Goal: Navigation & Orientation: Find specific page/section

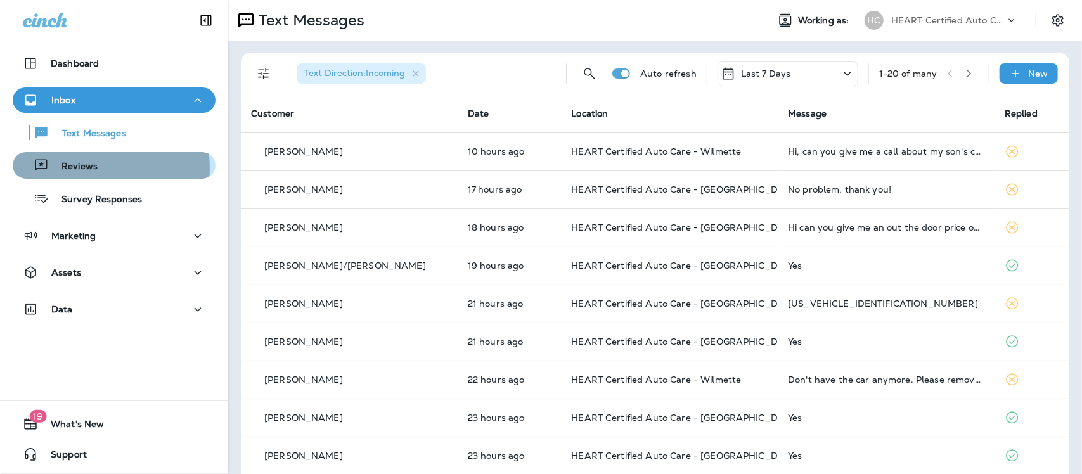
click at [70, 168] on p "Reviews" at bounding box center [73, 167] width 49 height 12
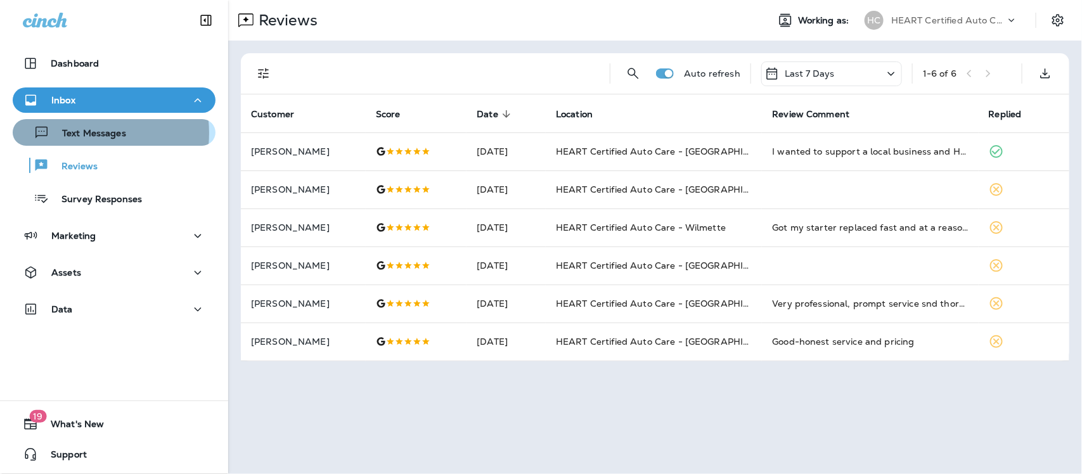
click at [78, 133] on p "Text Messages" at bounding box center [87, 134] width 77 height 12
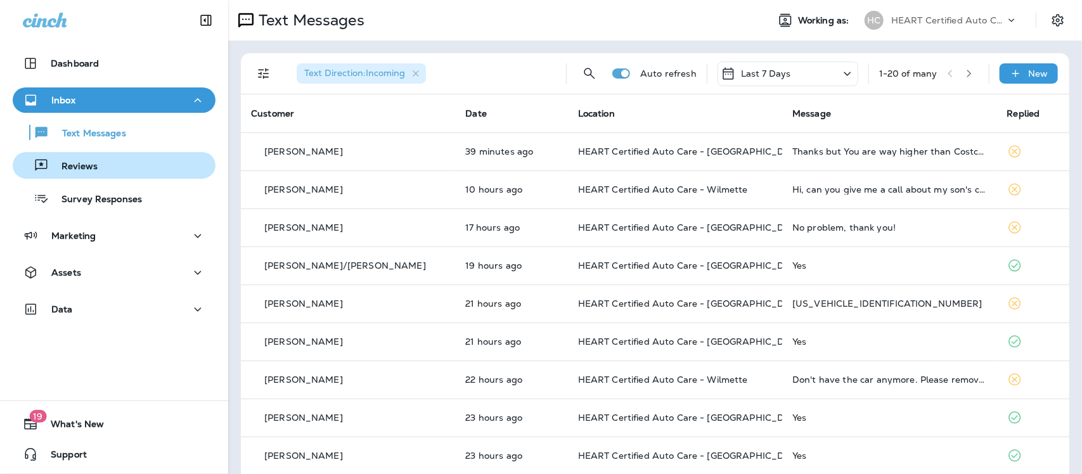
click at [92, 165] on p "Reviews" at bounding box center [73, 167] width 49 height 12
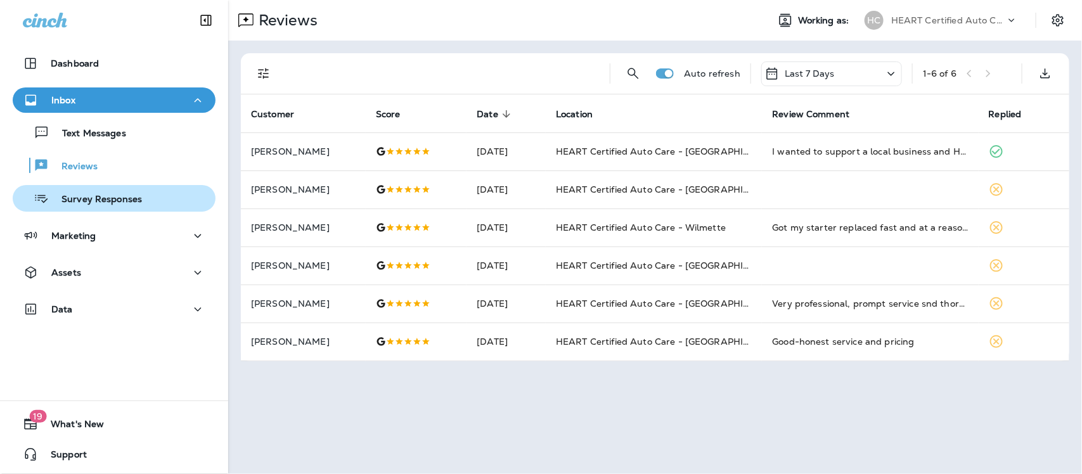
click at [101, 197] on p "Survey Responses" at bounding box center [95, 200] width 93 height 12
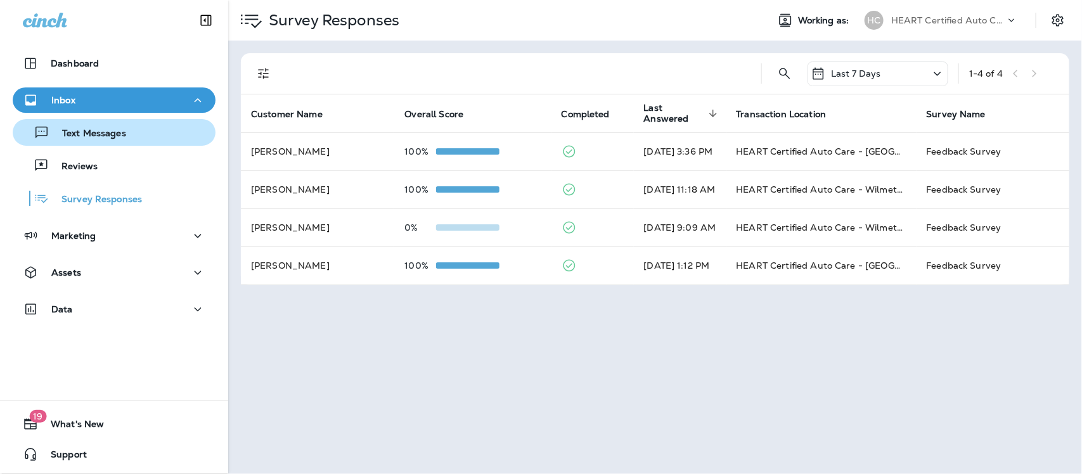
click at [94, 131] on p "Text Messages" at bounding box center [87, 134] width 77 height 12
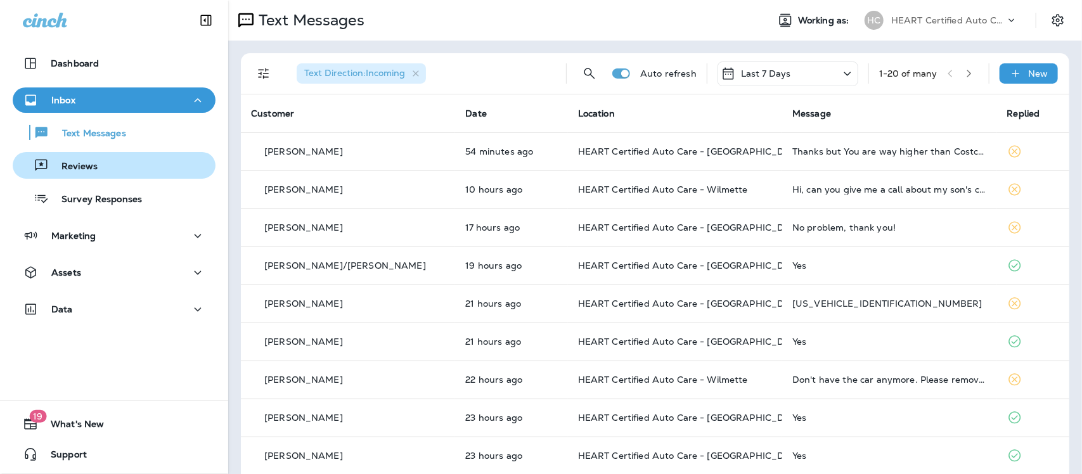
click at [80, 162] on p "Reviews" at bounding box center [73, 167] width 49 height 12
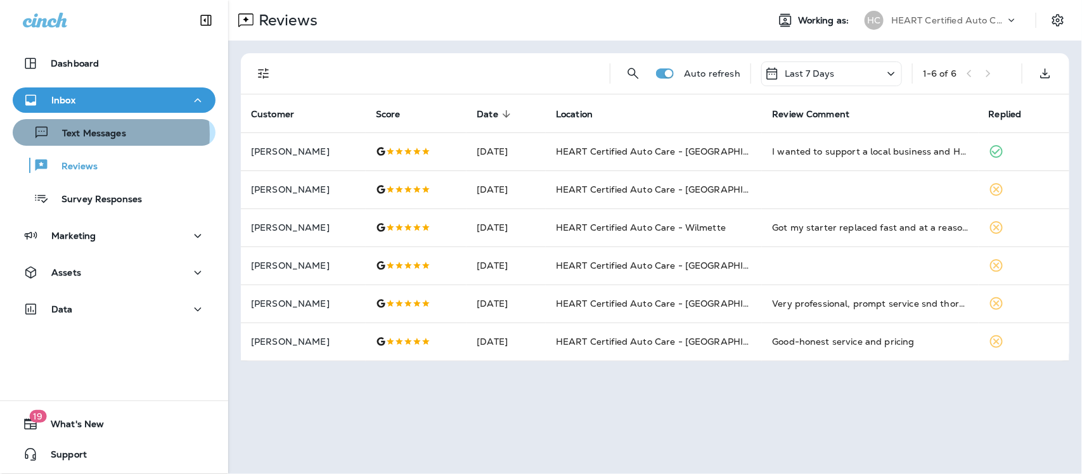
click at [95, 134] on p "Text Messages" at bounding box center [87, 134] width 77 height 12
